Goal: Navigation & Orientation: Find specific page/section

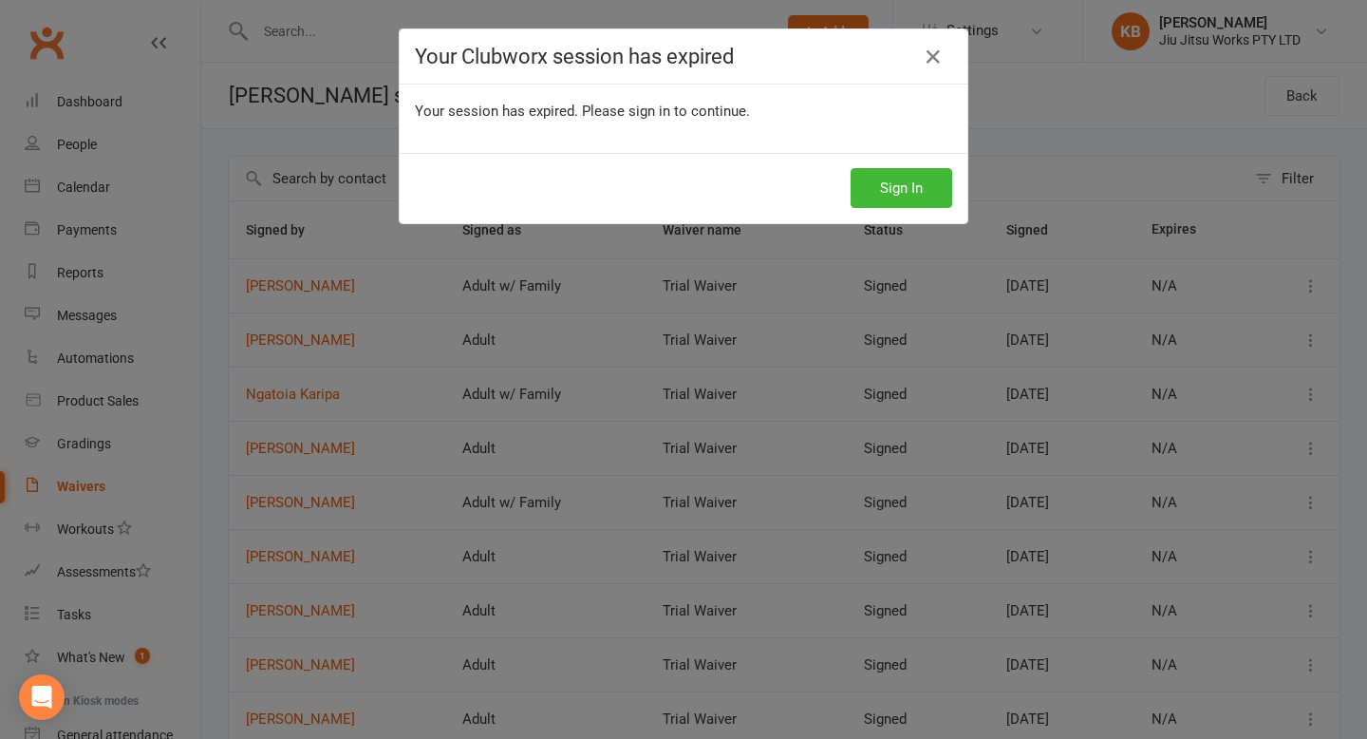
click at [939, 195] on button "Sign In" at bounding box center [902, 188] width 102 height 40
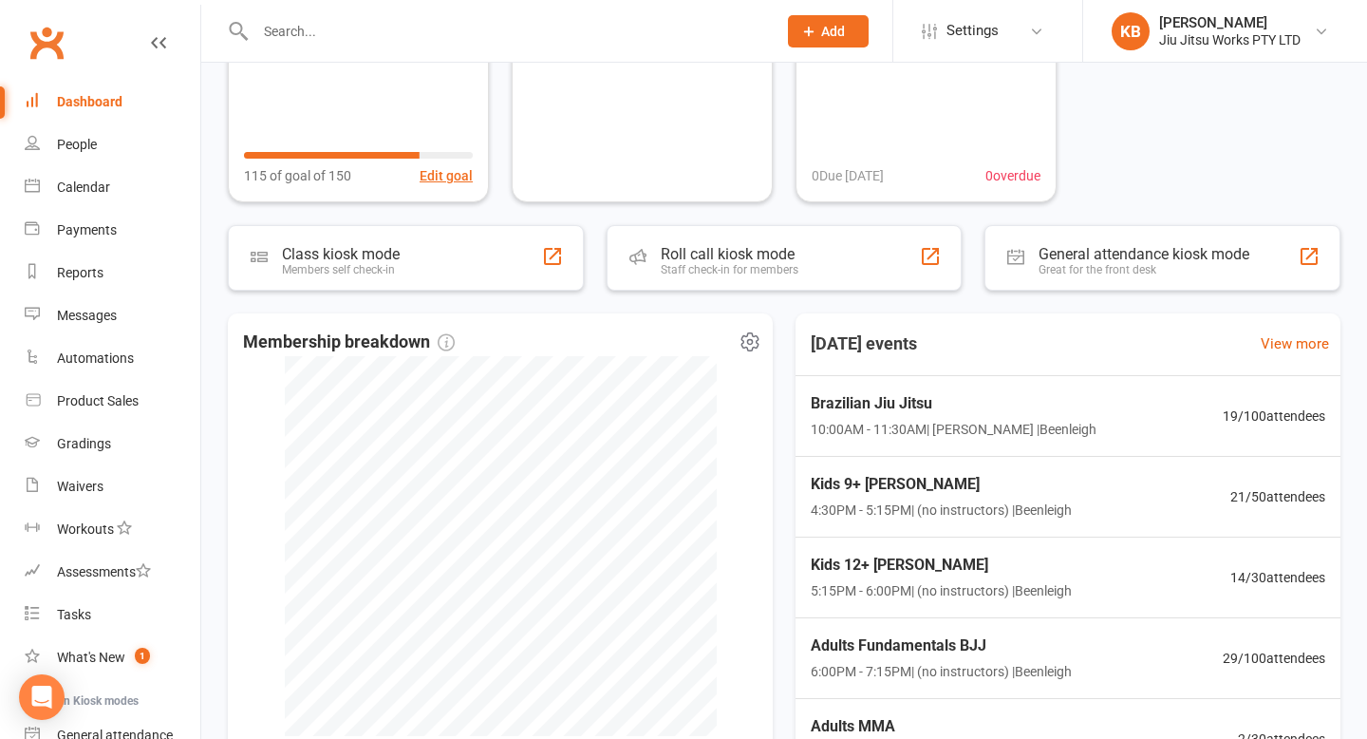
scroll to position [411, 0]
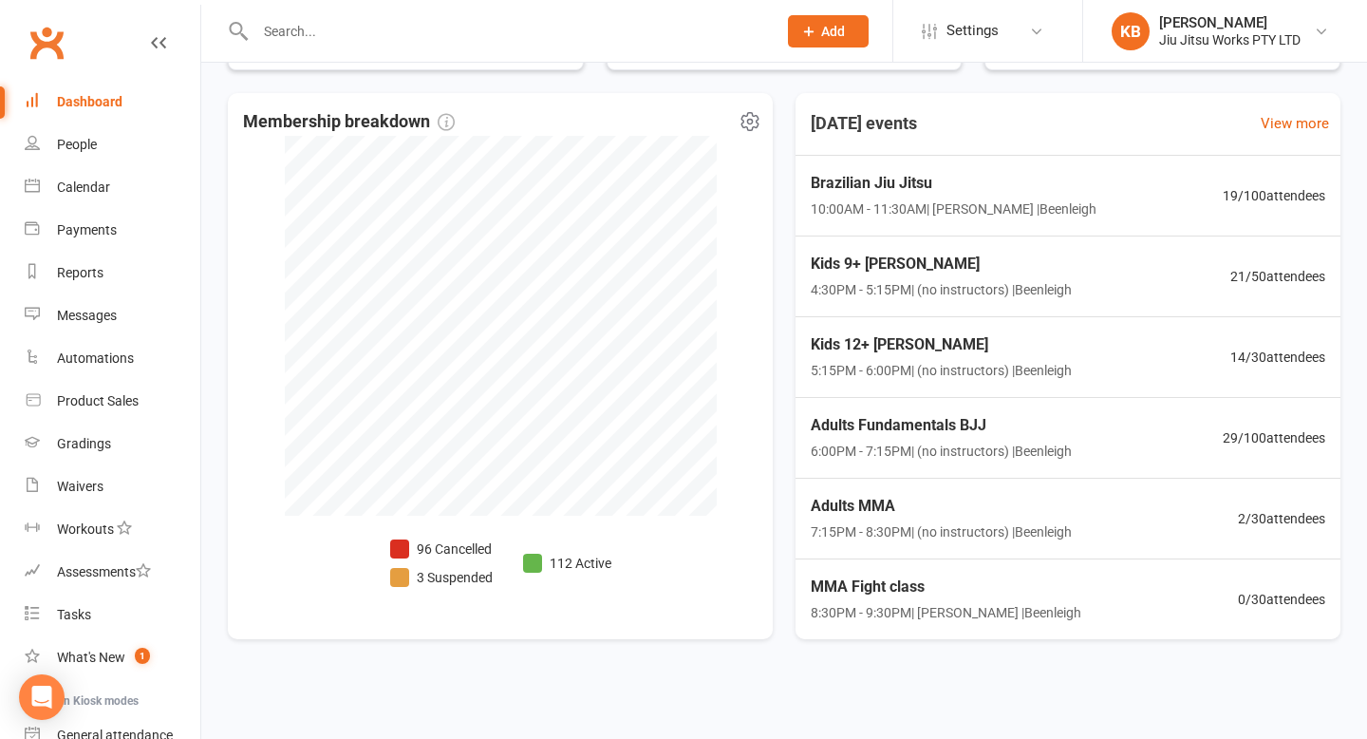
click at [452, 578] on li "3 Suspended" at bounding box center [441, 577] width 103 height 21
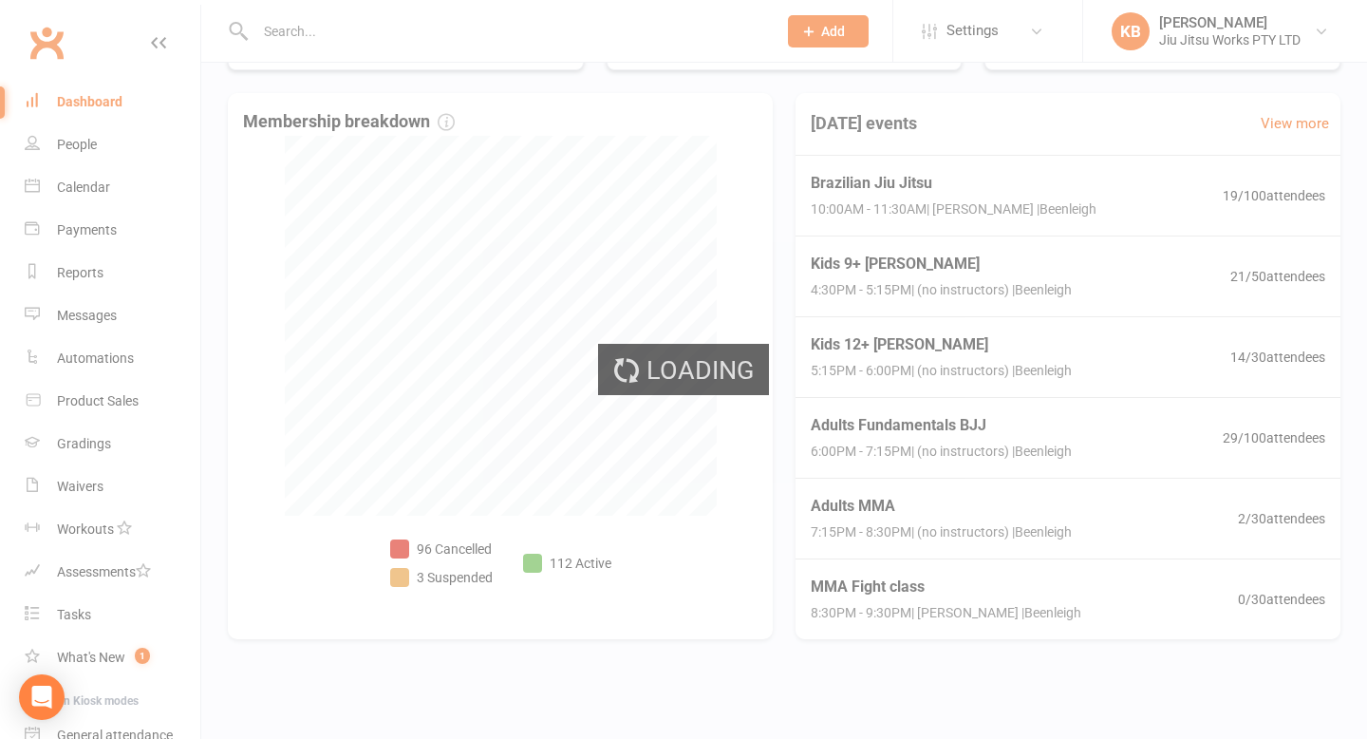
select select "100"
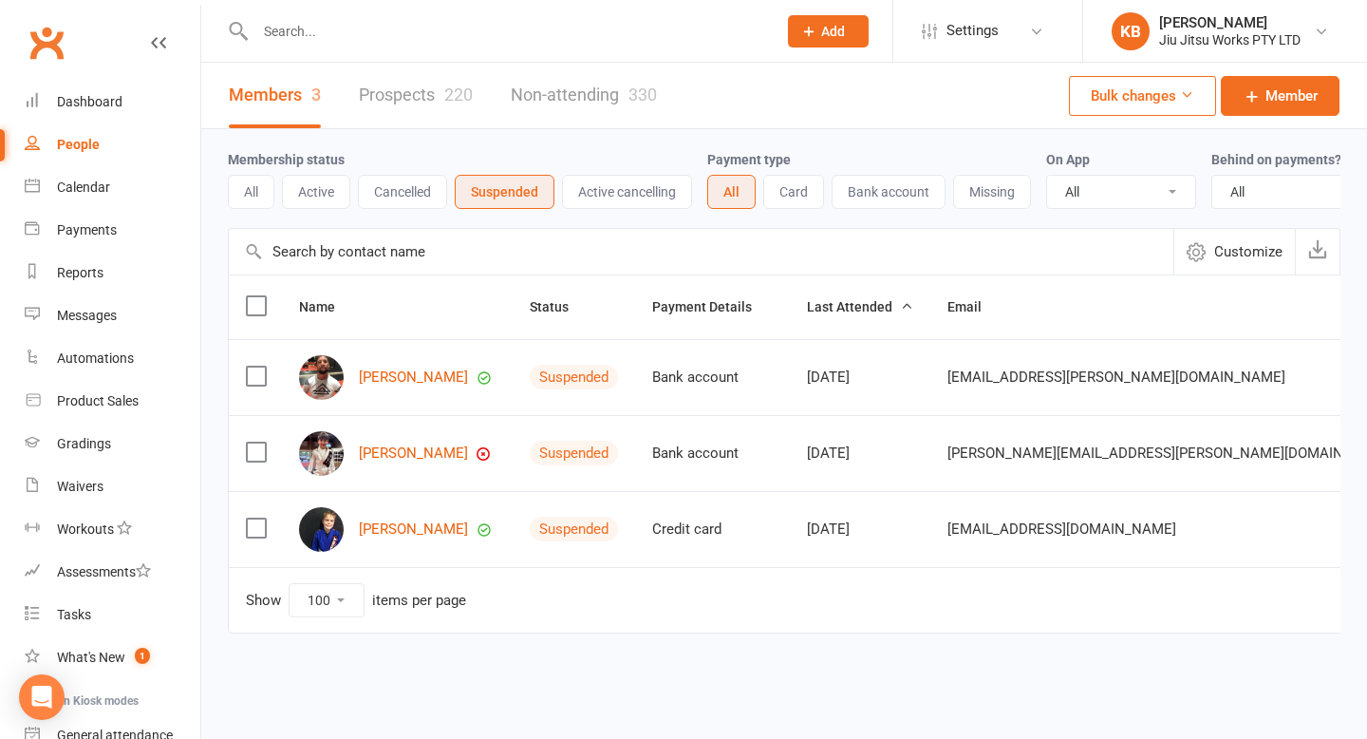
drag, startPoint x: 270, startPoint y: 270, endPoint x: 818, endPoint y: 470, distance: 584.1
click at [818, 470] on div "Customize Payments up to date Payments up to date Name Status Payment Details L…" at bounding box center [784, 444] width 1113 height 432
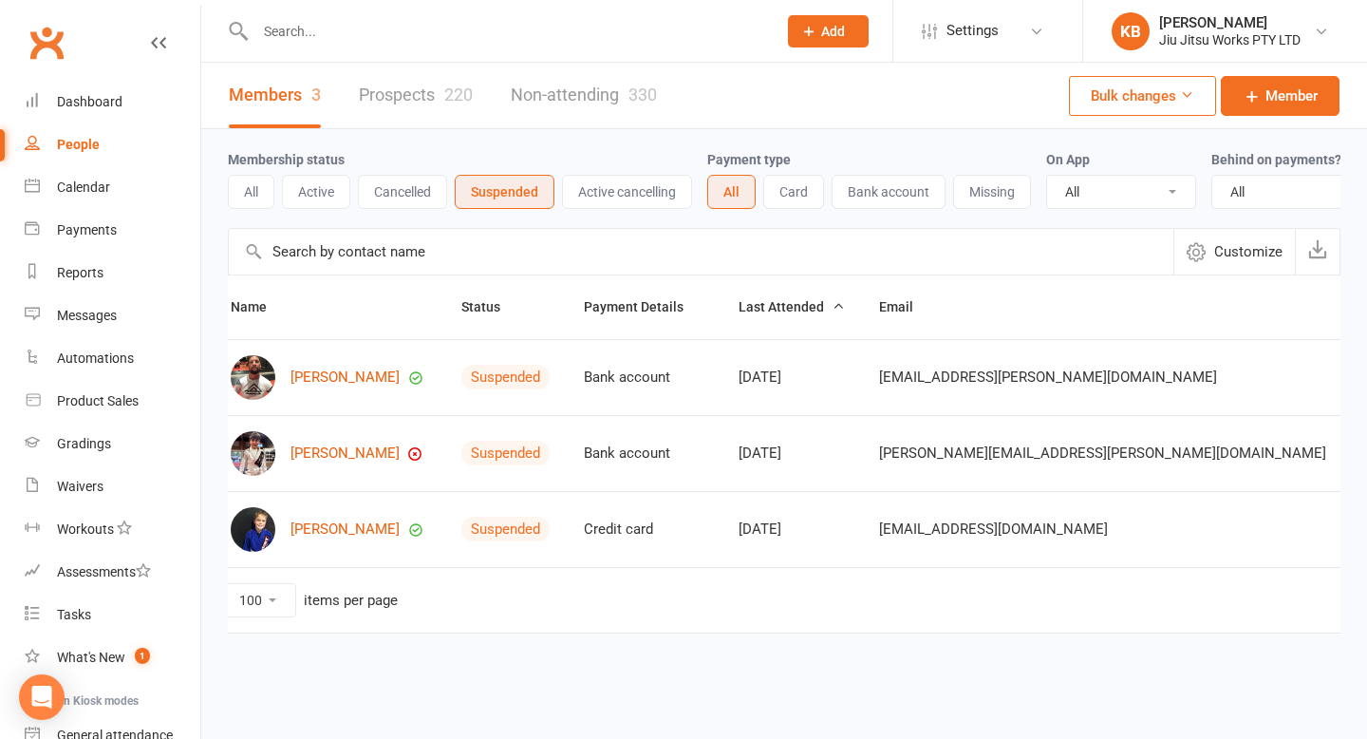
scroll to position [0, 106]
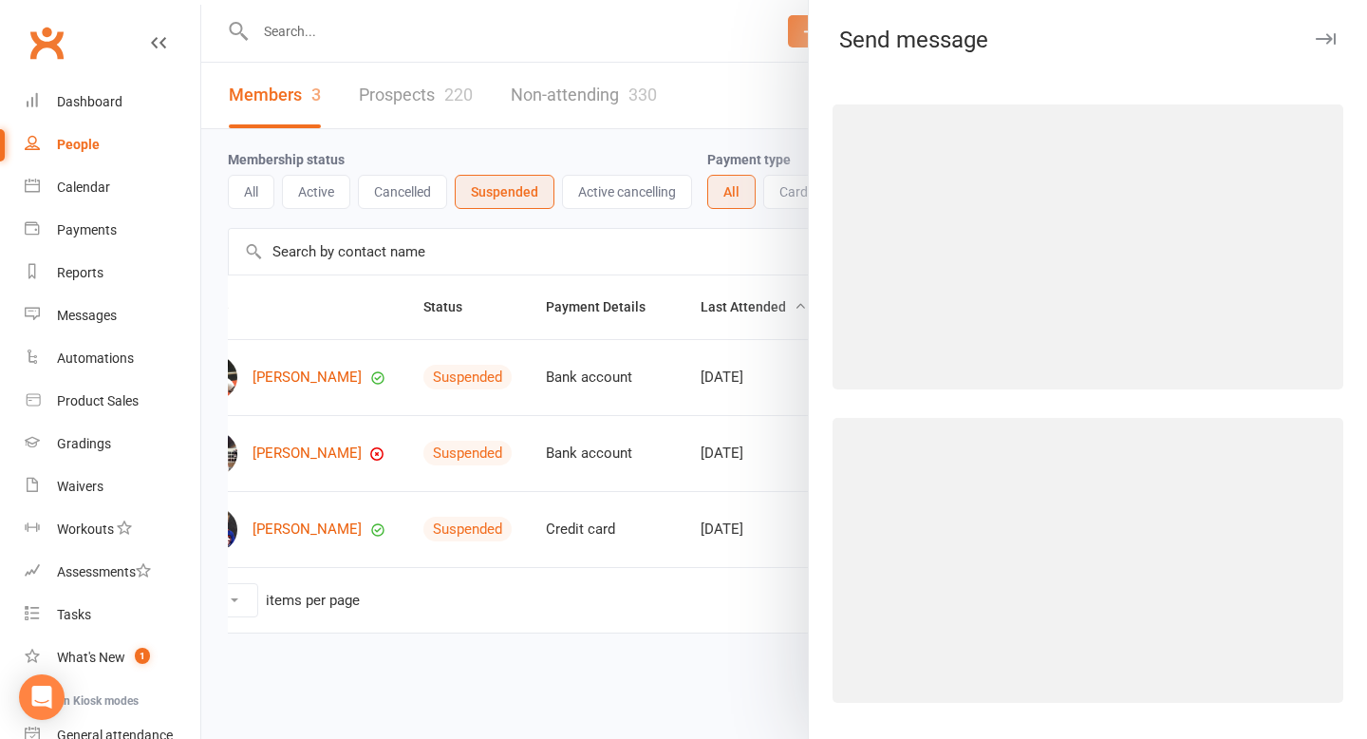
select select "information@fightclubjiujitsu.com"
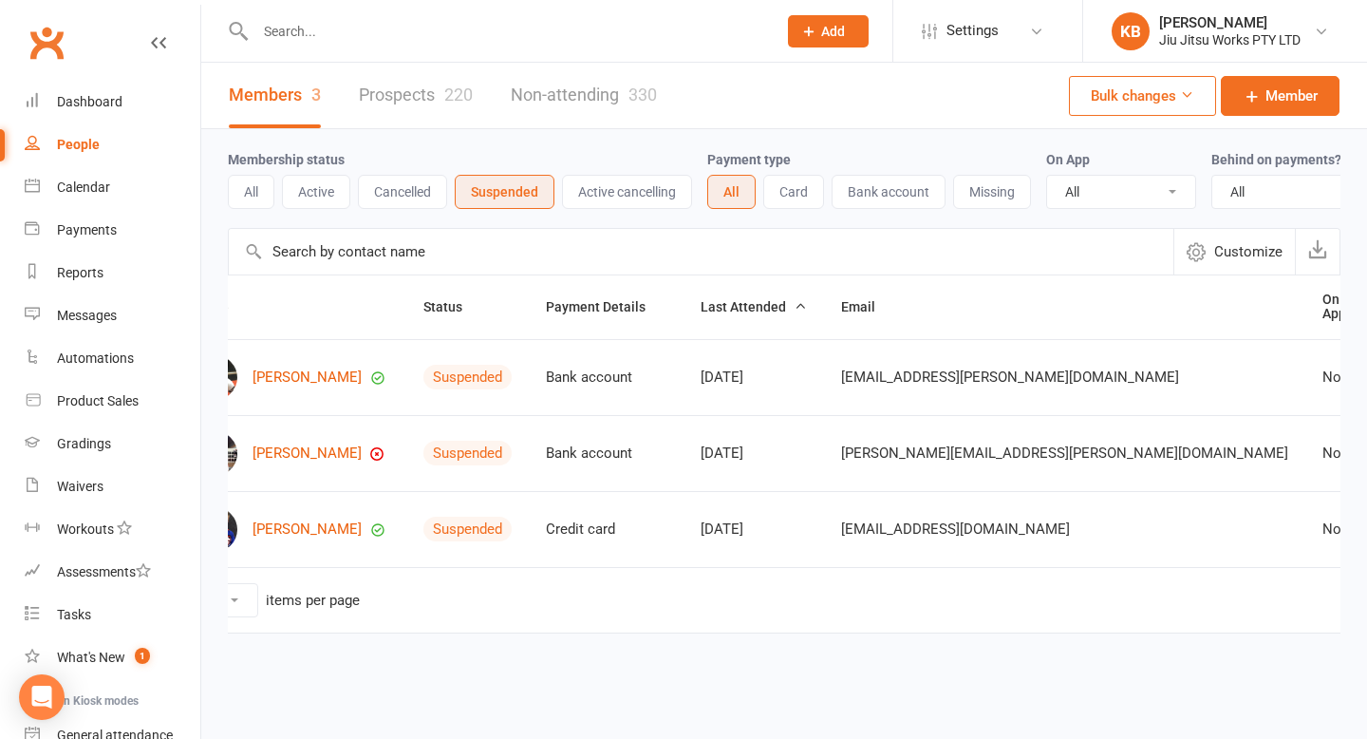
scroll to position [0, 0]
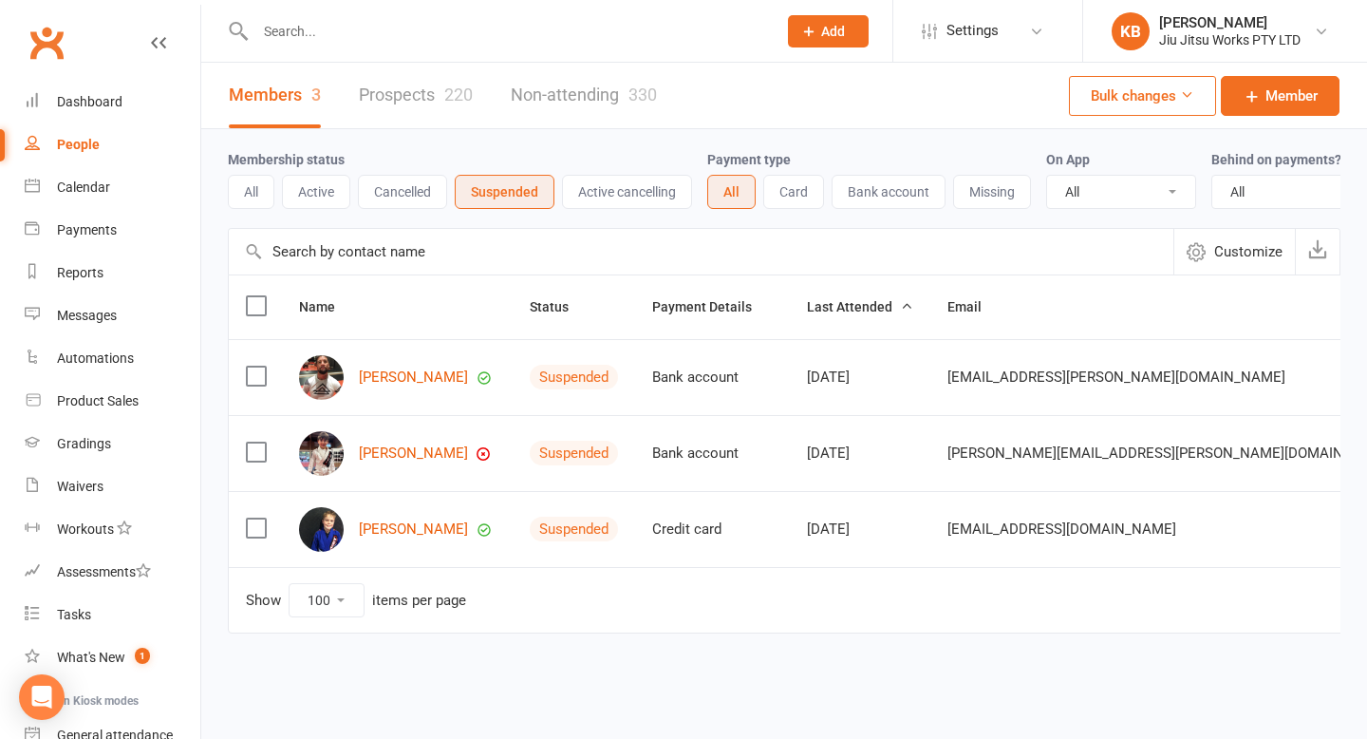
click at [383, 114] on link "Prospects 220" at bounding box center [416, 95] width 114 height 65
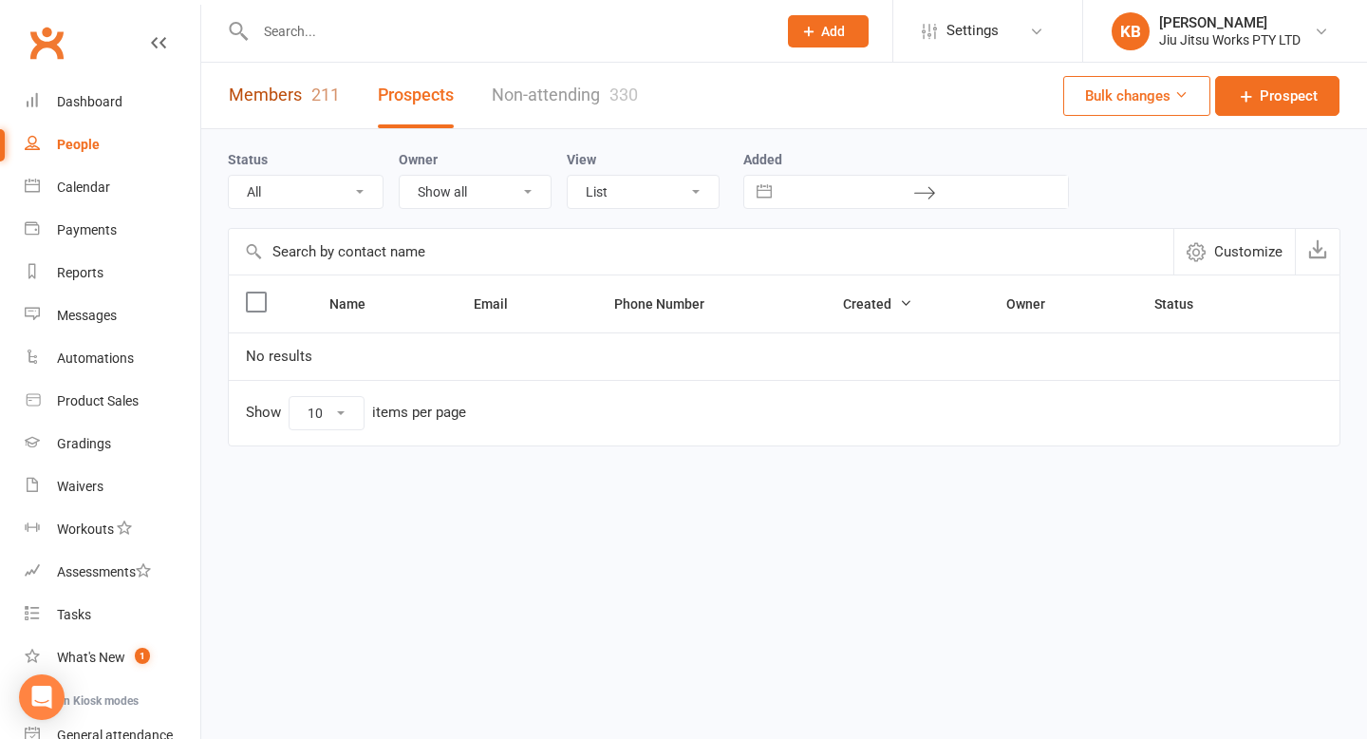
click at [304, 100] on link "Members 211" at bounding box center [284, 95] width 111 height 65
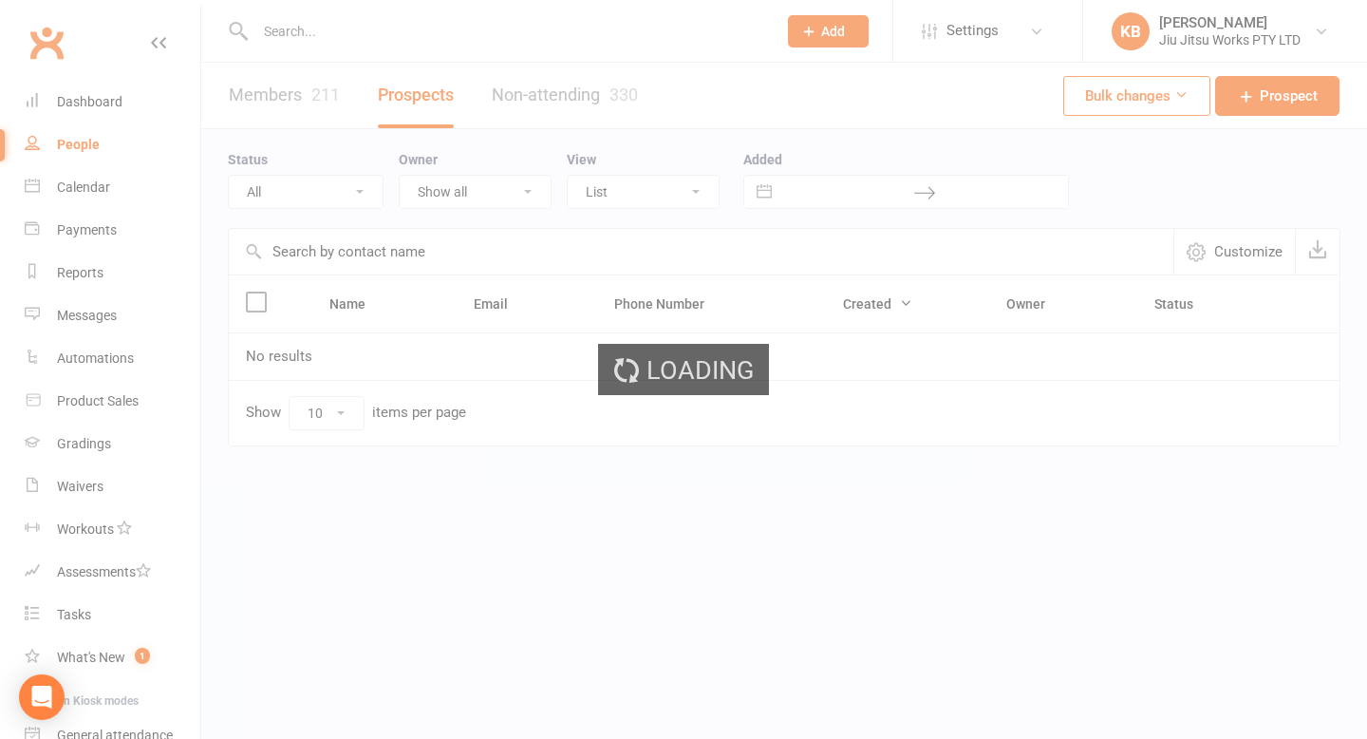
select select "100"
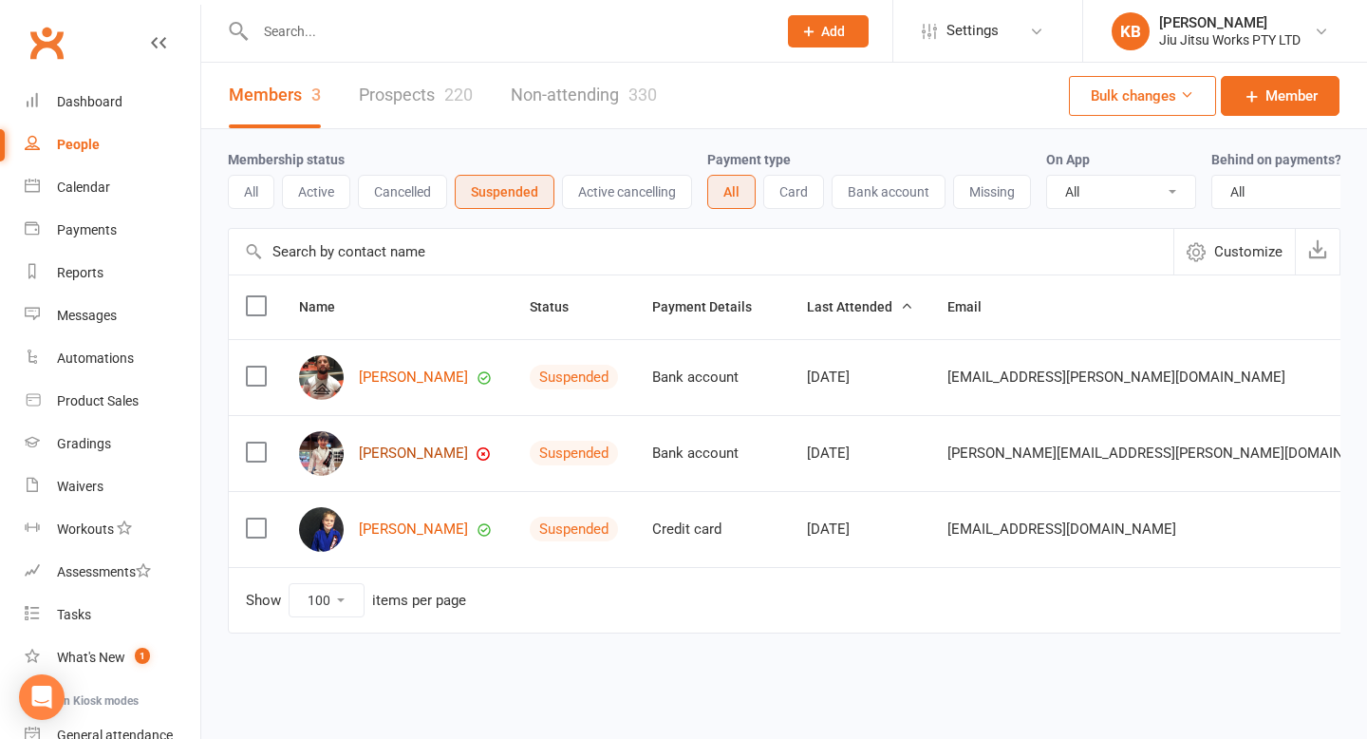
click at [421, 454] on link "Harvey Brotherton" at bounding box center [413, 453] width 109 height 16
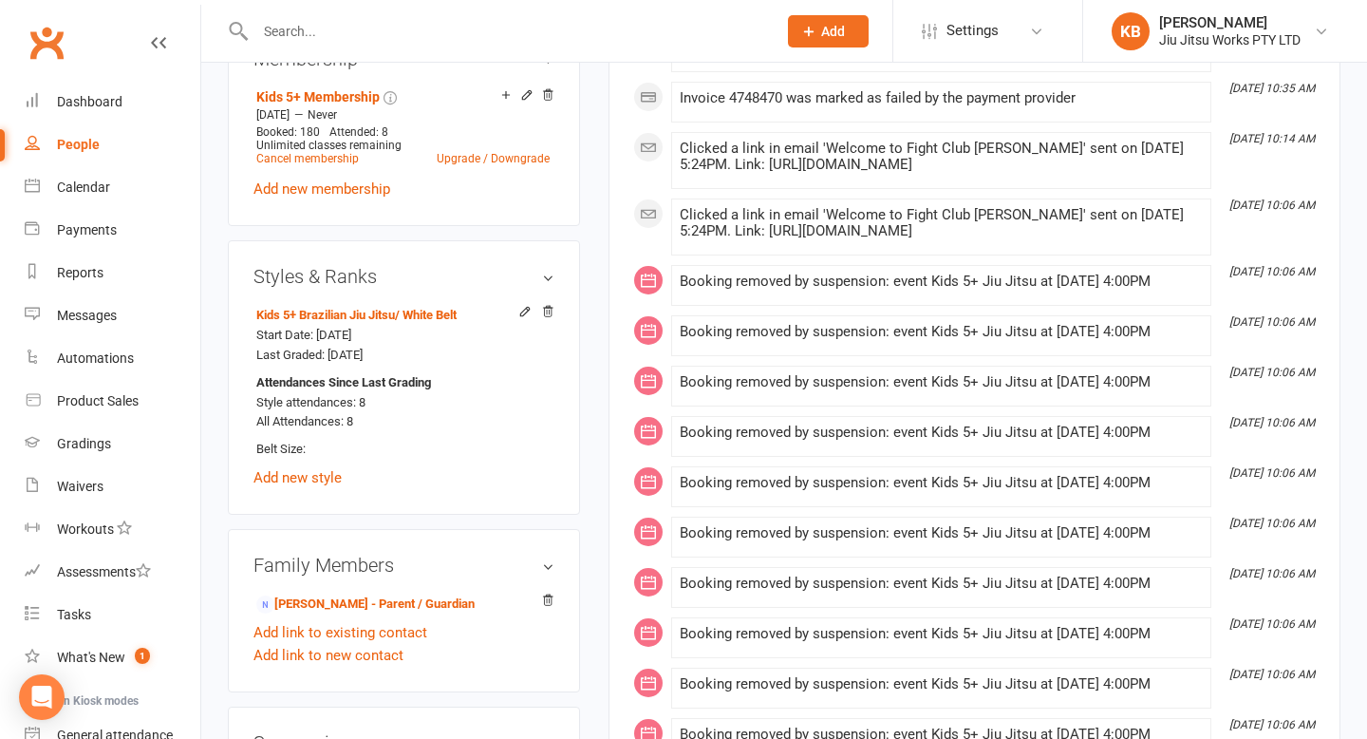
scroll to position [830, 0]
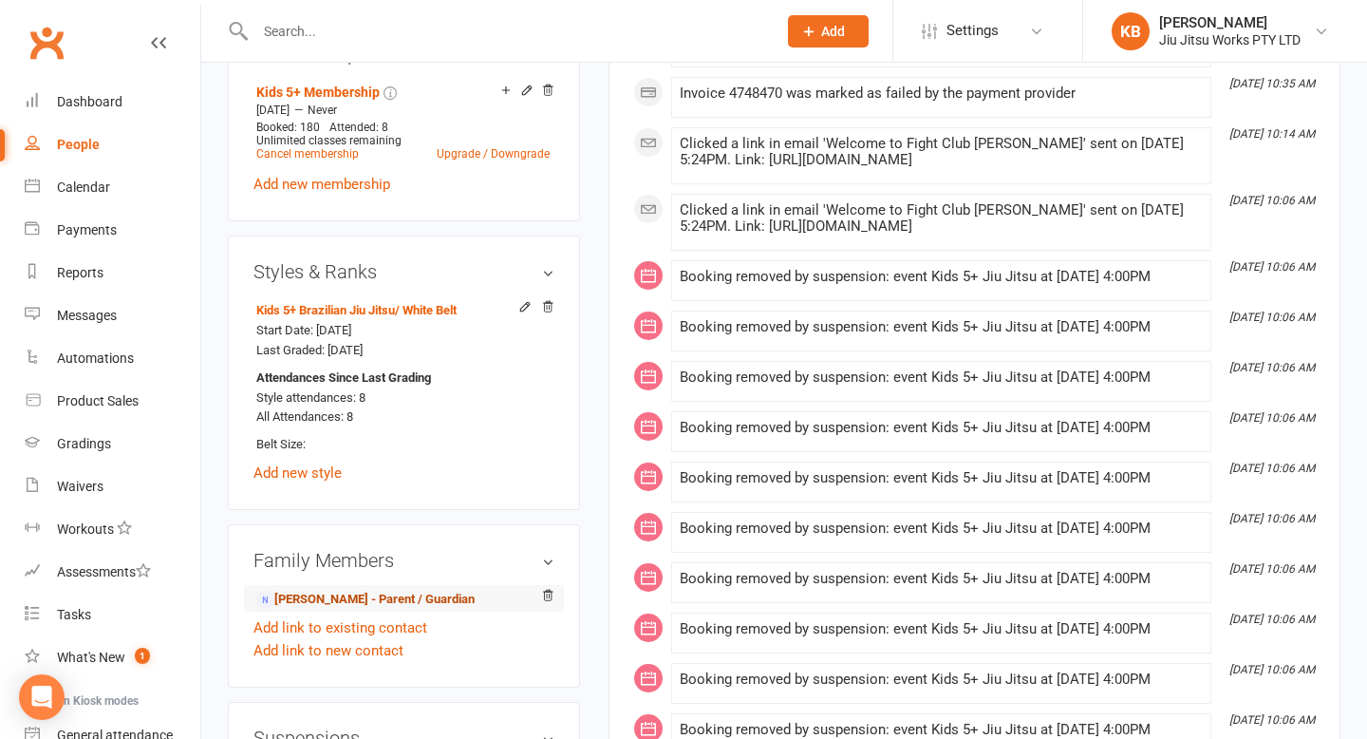
click at [382, 589] on link "Emily Brotherton - Parent / Guardian" at bounding box center [365, 599] width 218 height 20
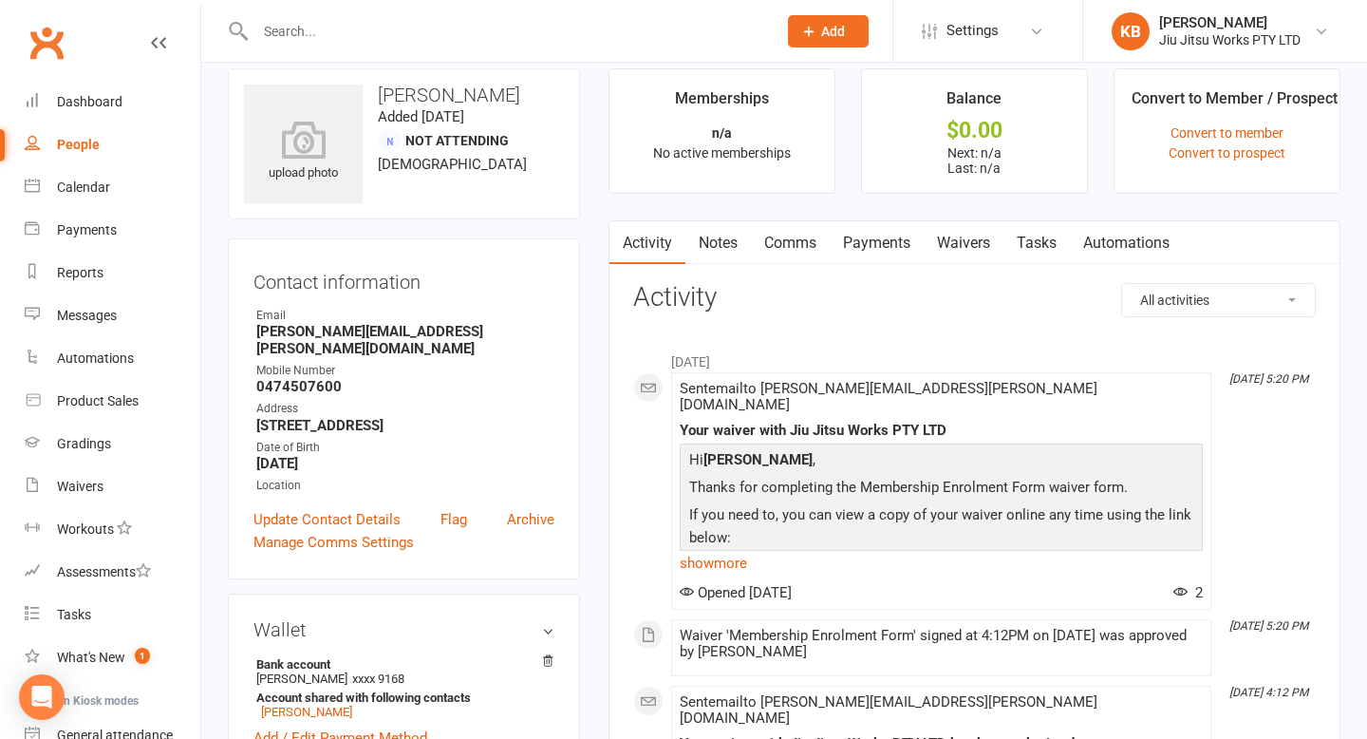
scroll to position [43, 0]
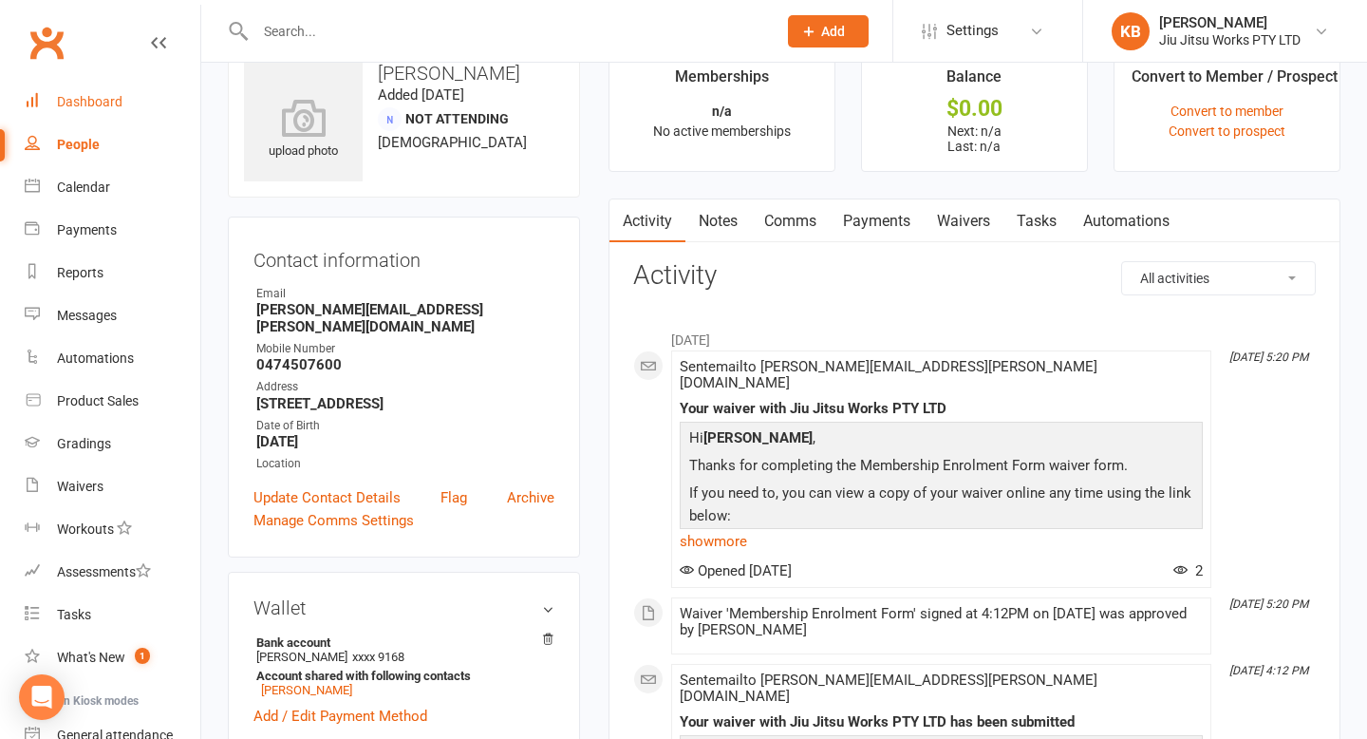
click at [66, 100] on div "Dashboard" at bounding box center [89, 101] width 65 height 15
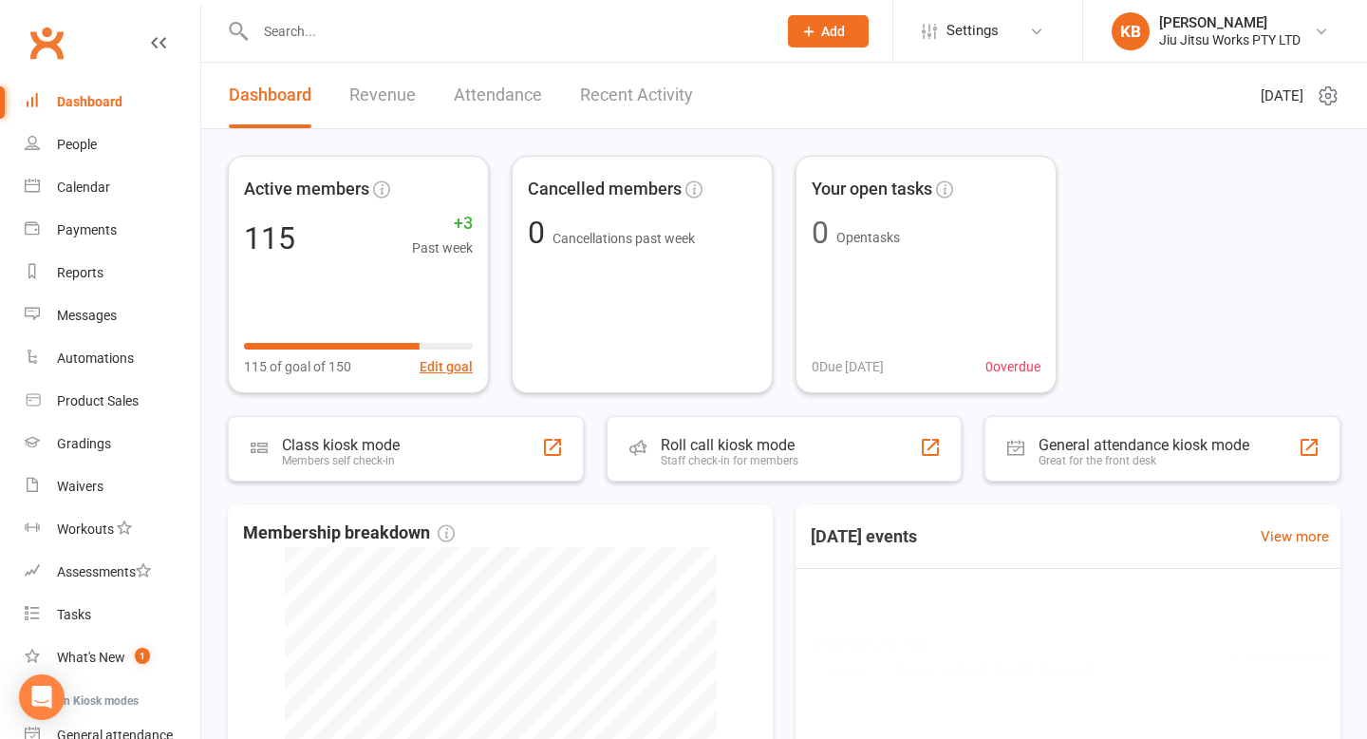
click at [50, 58] on link "Clubworx" at bounding box center [46, 42] width 47 height 47
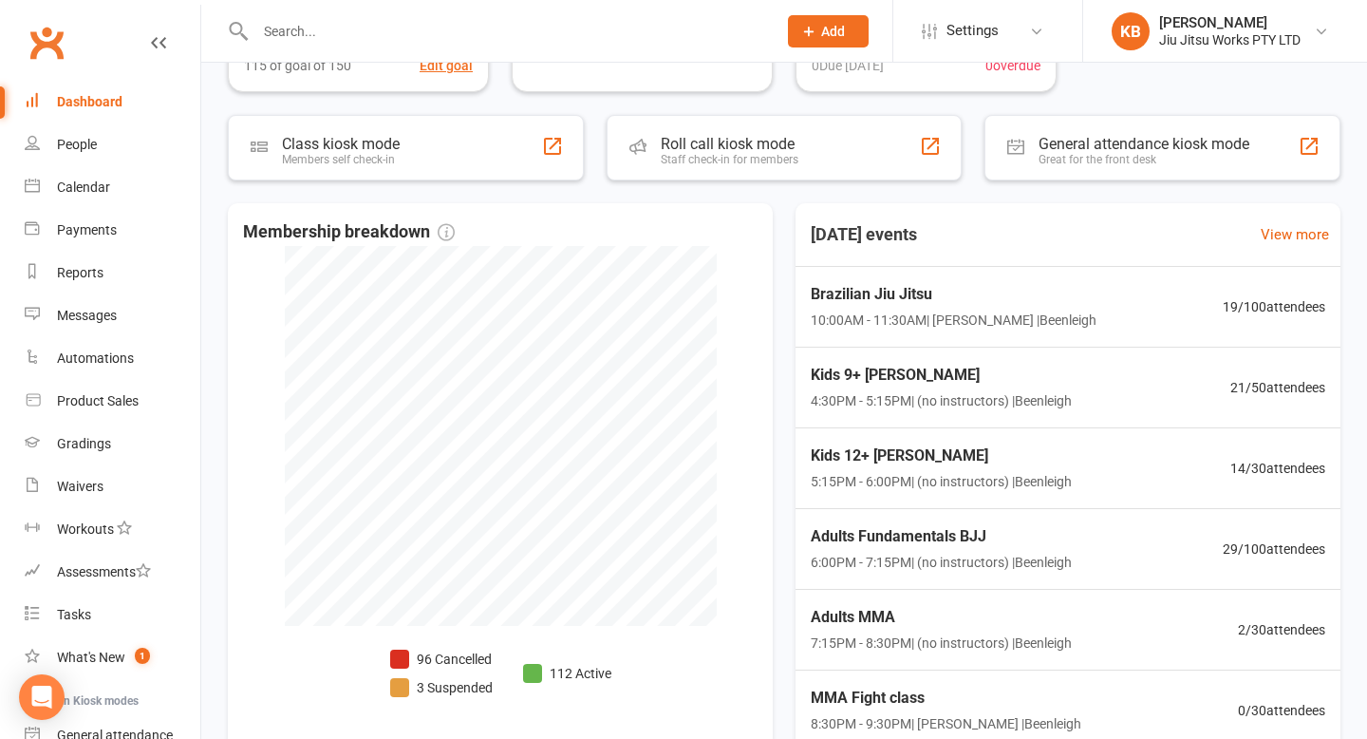
scroll to position [411, 0]
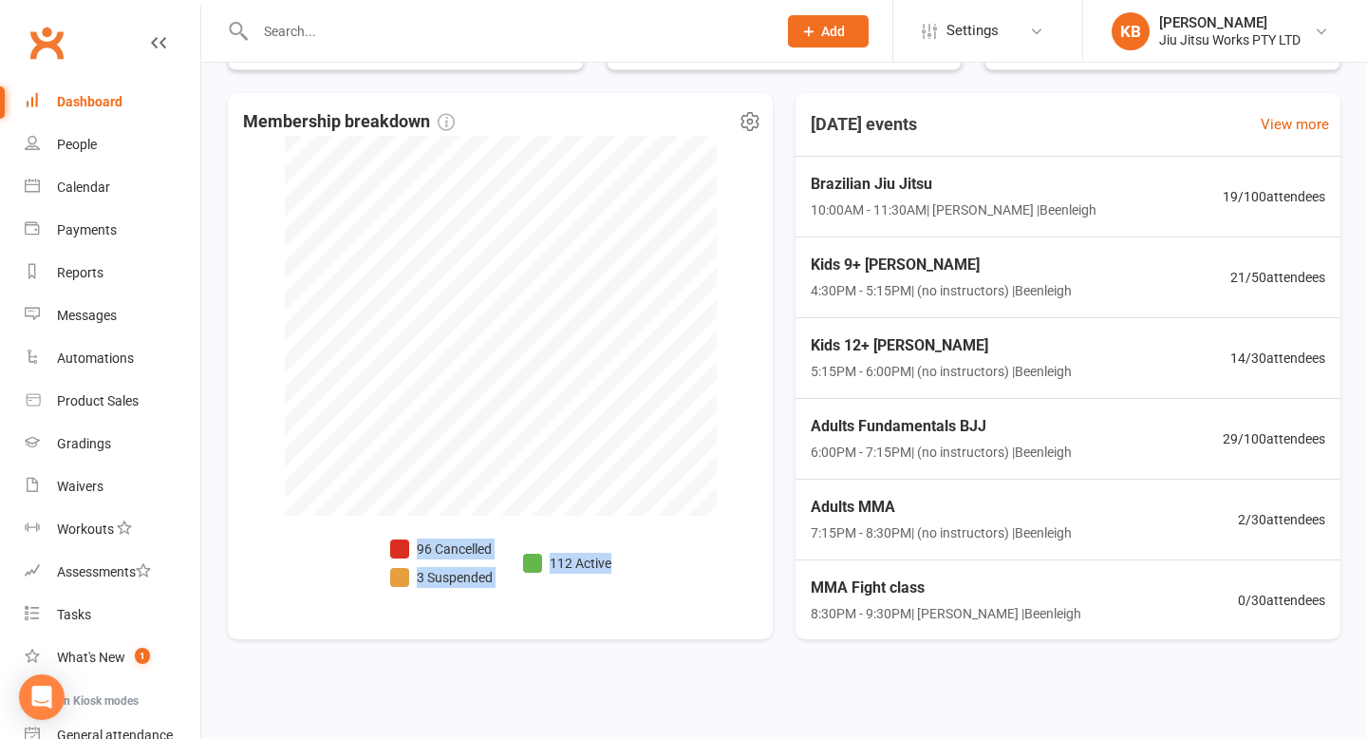
click at [531, 421] on div "Membership breakdown 96 Cancelled 3 Suspended 112 Active" at bounding box center [500, 366] width 545 height 546
